Goal: Check status: Check status

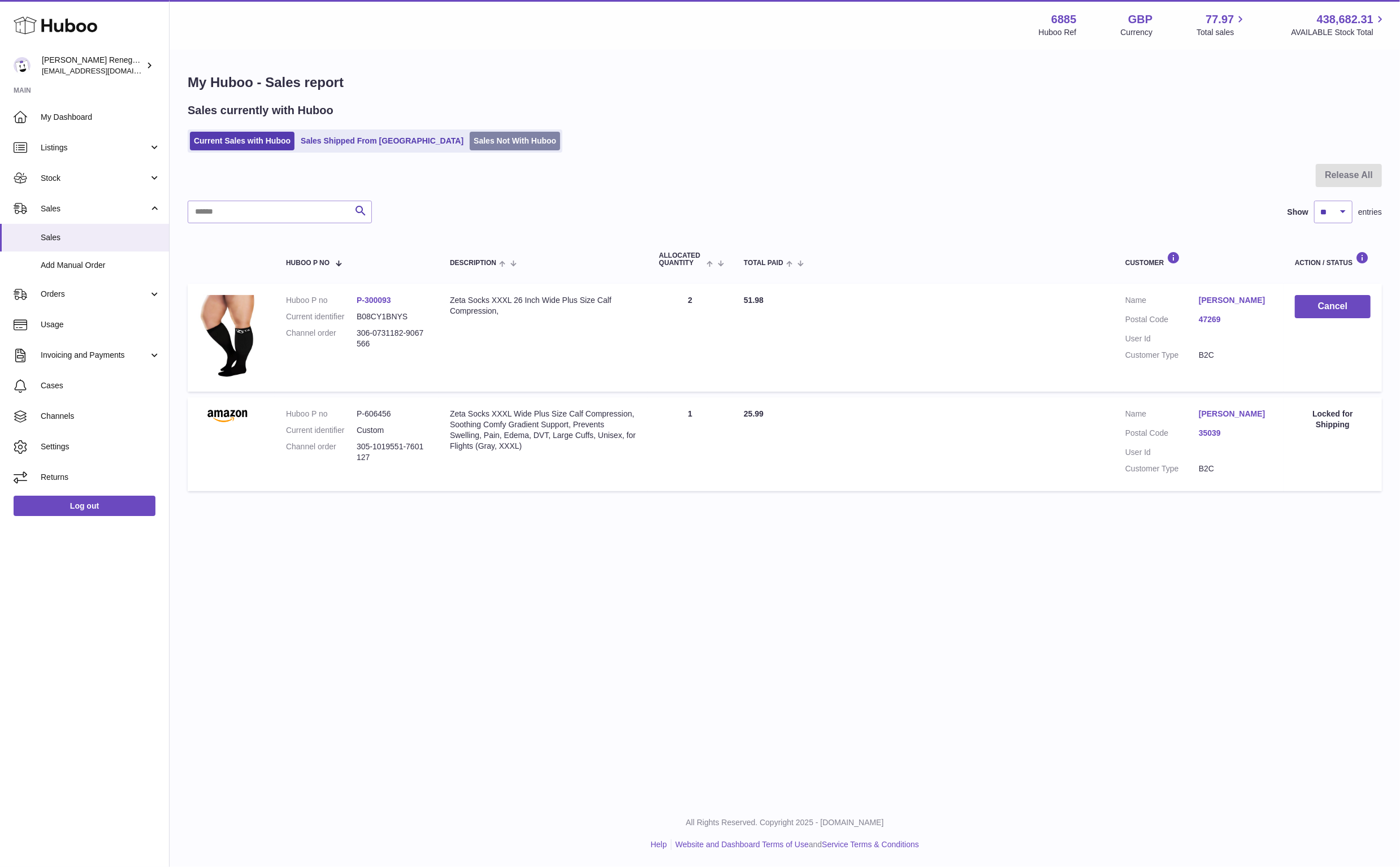
click at [491, 136] on link "Sales Not With Huboo" at bounding box center [514, 141] width 90 height 19
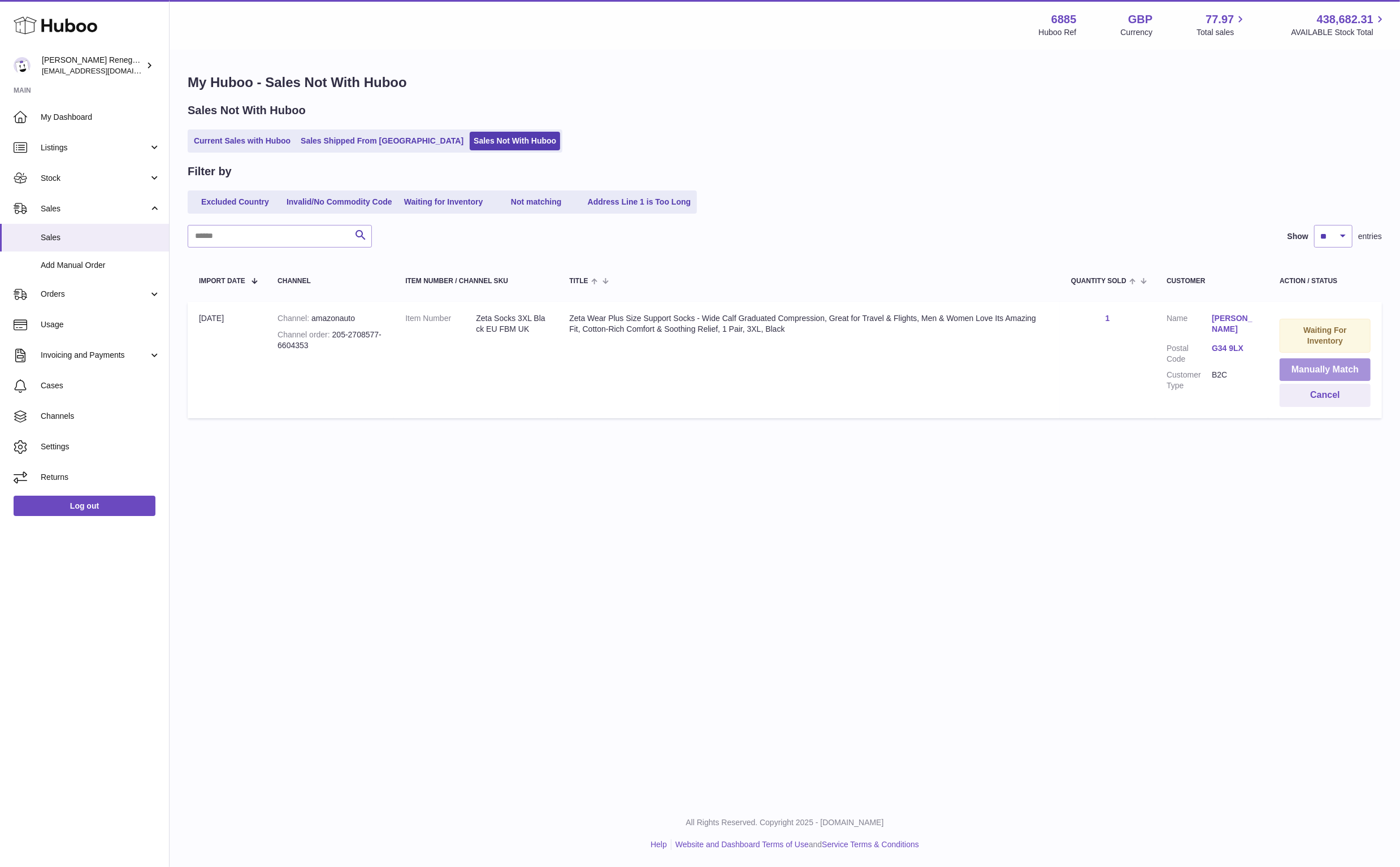
click at [1301, 365] on button "Manually Match" at bounding box center [1325, 370] width 91 height 23
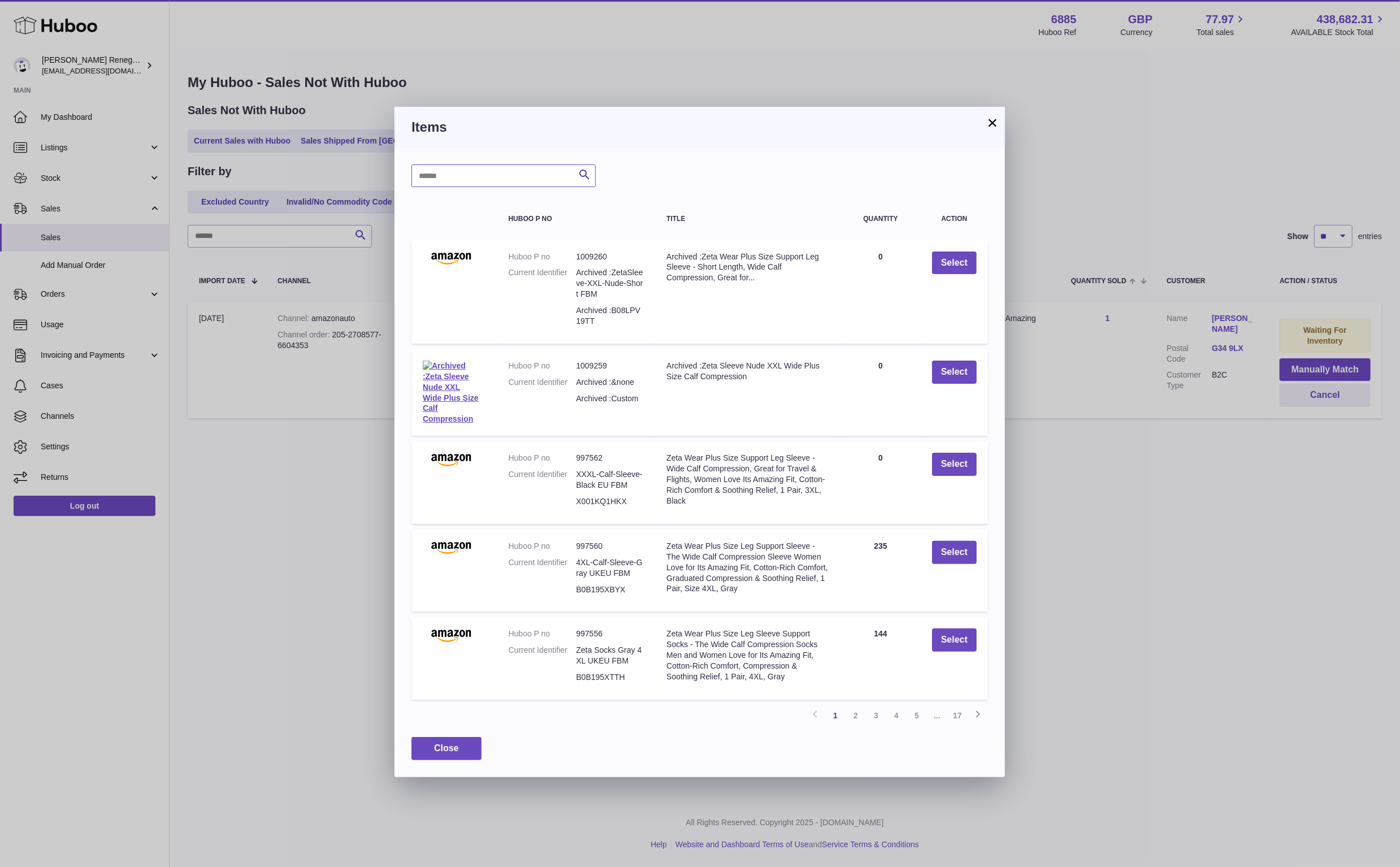
click at [478, 176] on input "text" at bounding box center [503, 176] width 184 height 22
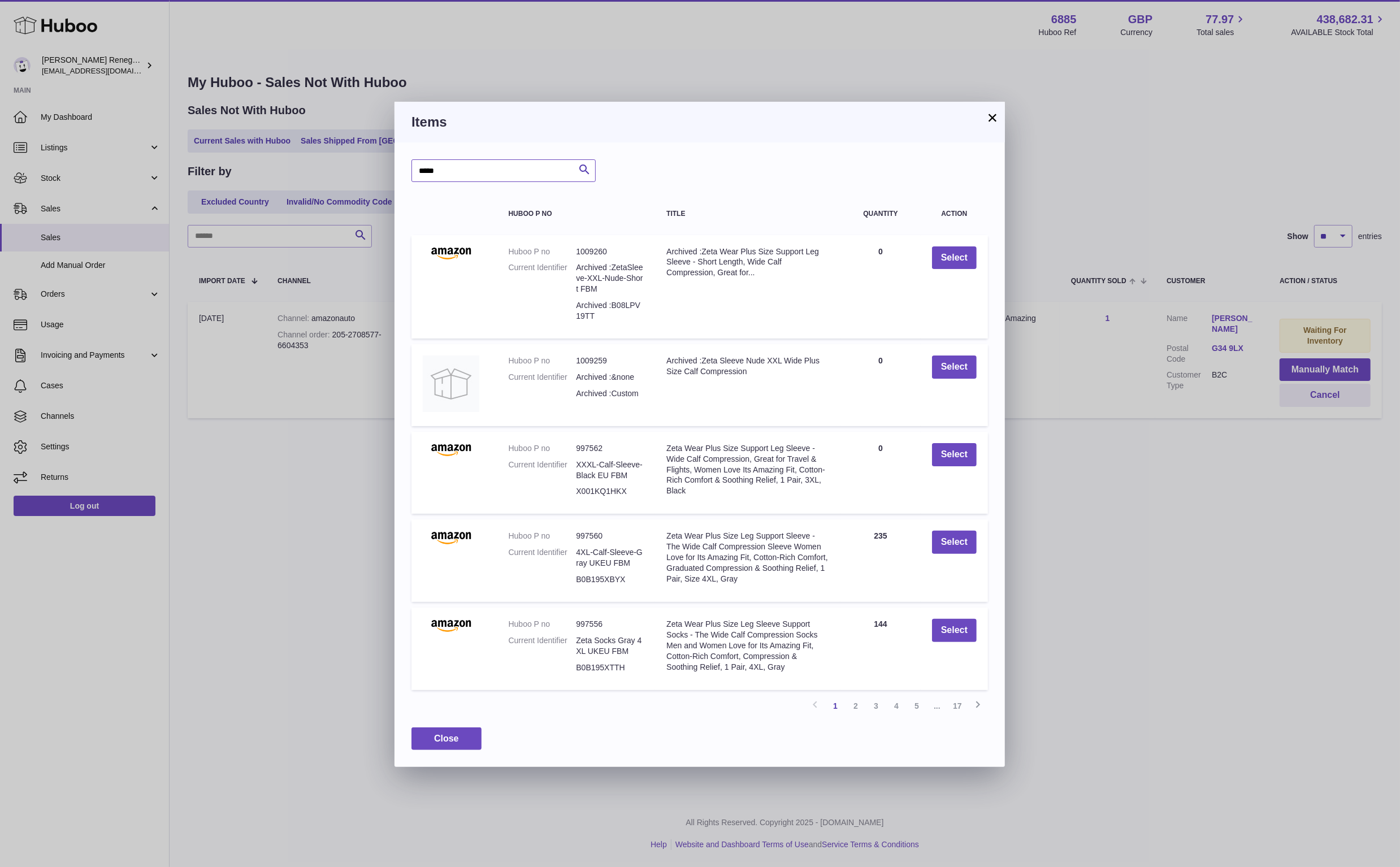
type input "*****"
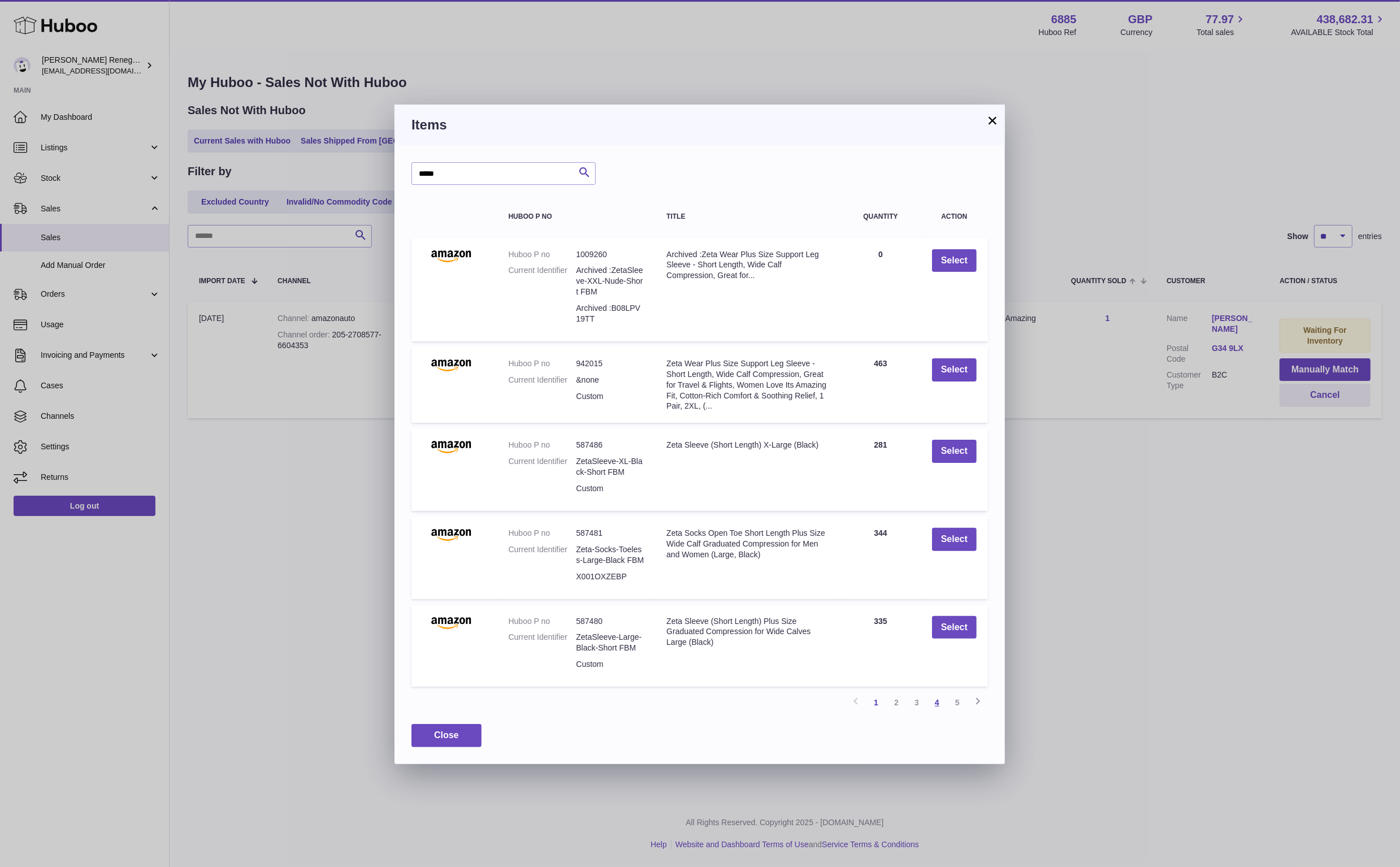
click at [938, 699] on link "4" at bounding box center [937, 703] width 21 height 21
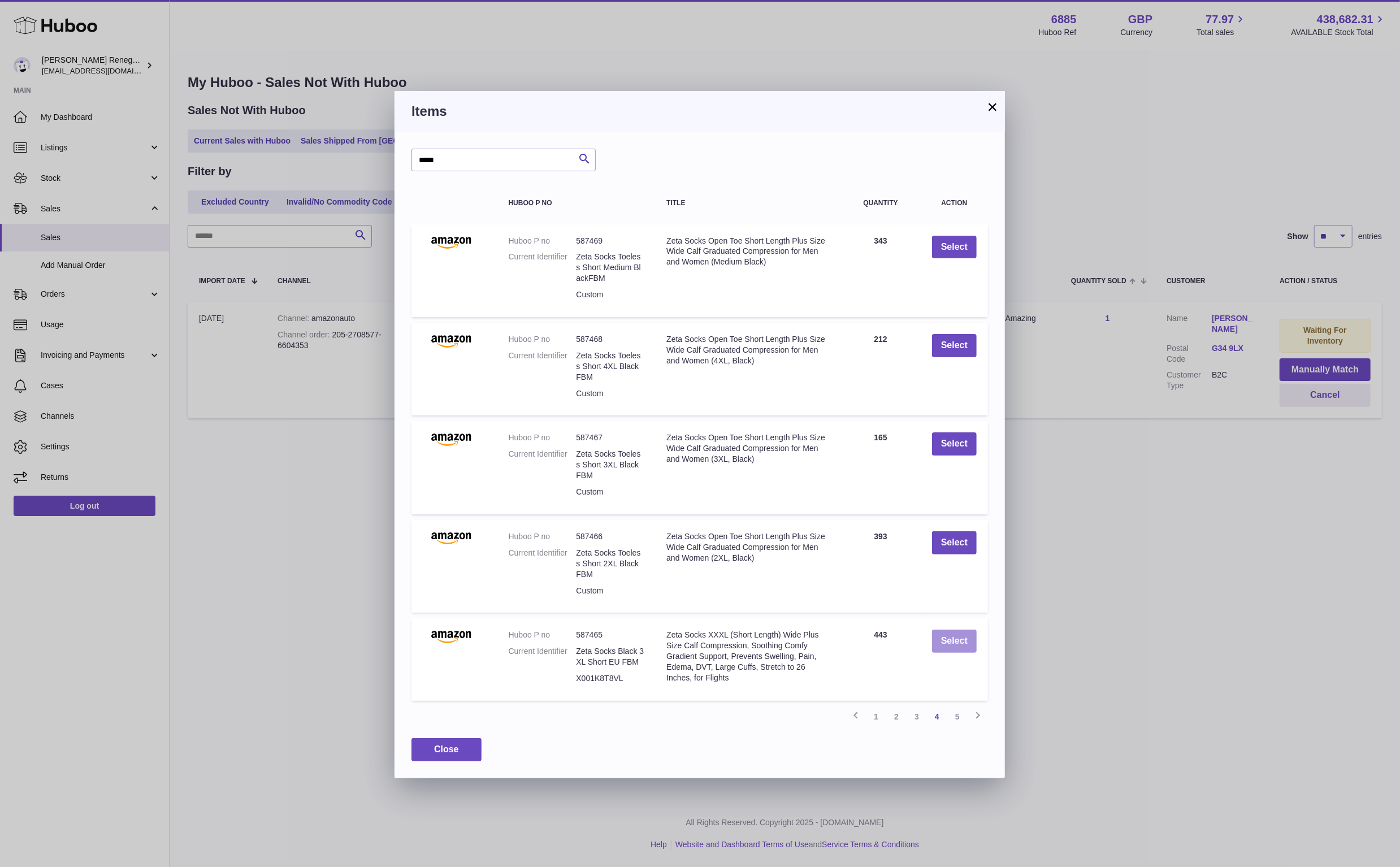
click at [968, 640] on button "Select" at bounding box center [955, 642] width 45 height 23
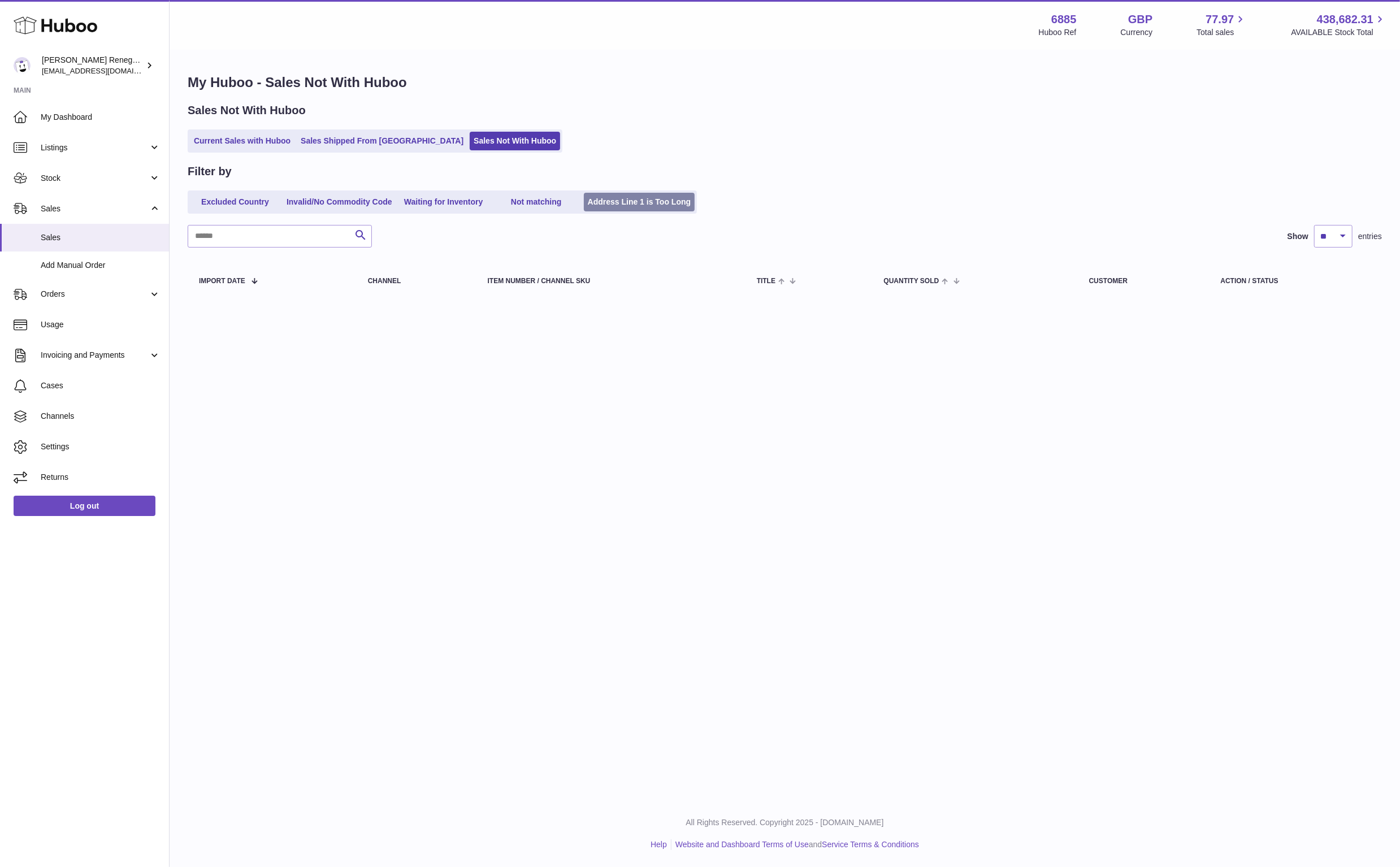
click at [648, 205] on link "Address Line 1 is Too Long" at bounding box center [640, 202] width 111 height 19
click at [522, 204] on link "Not matching" at bounding box center [536, 202] width 90 height 19
click at [453, 204] on link "Waiting for Inventory" at bounding box center [443, 202] width 90 height 19
click at [344, 204] on link "Invalid/No Commodity Code" at bounding box center [340, 202] width 114 height 19
click at [215, 206] on link "Excluded Country" at bounding box center [235, 202] width 90 height 19
